Goal: Check status: Check status

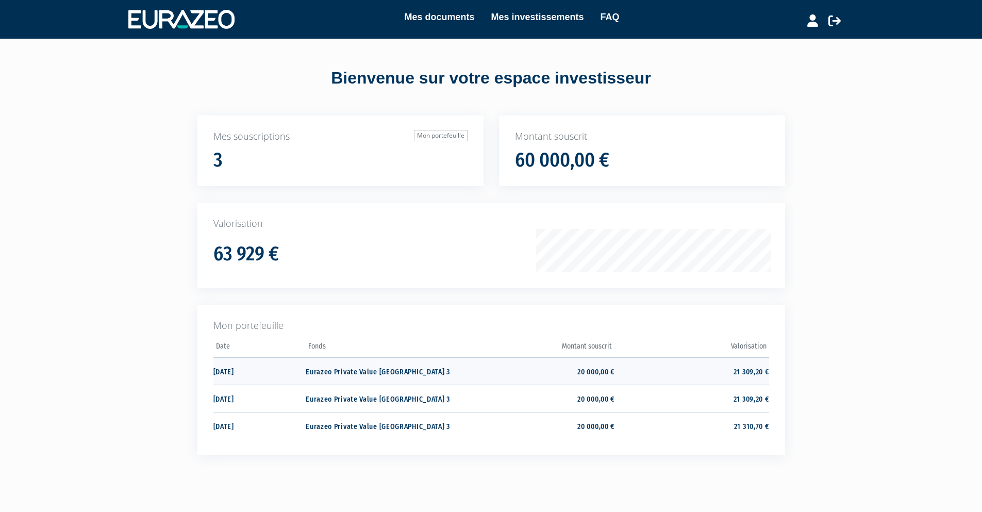
click at [753, 365] on td "21 309,20 €" at bounding box center [691, 370] width 154 height 27
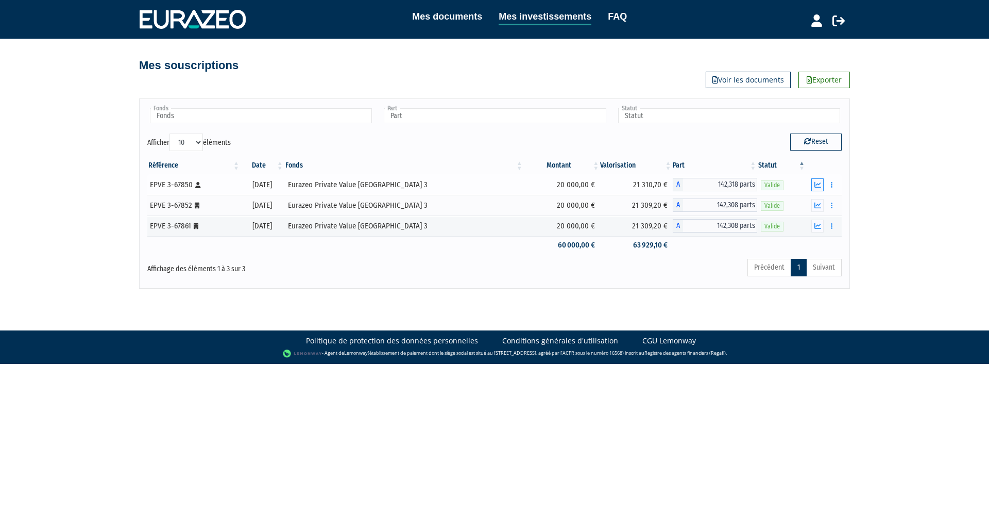
click at [819, 181] on icon "button" at bounding box center [818, 184] width 7 height 7
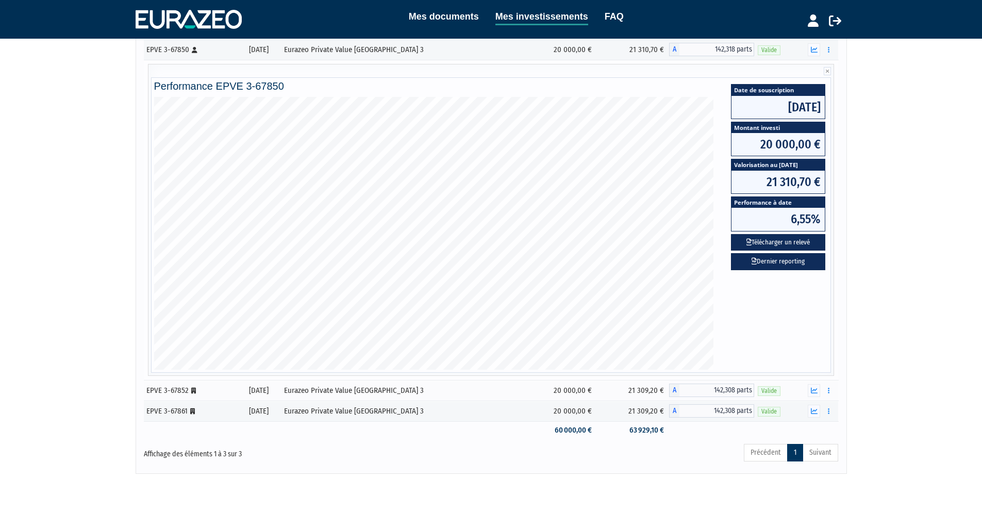
scroll to position [155, 0]
